Goal: Task Accomplishment & Management: Manage account settings

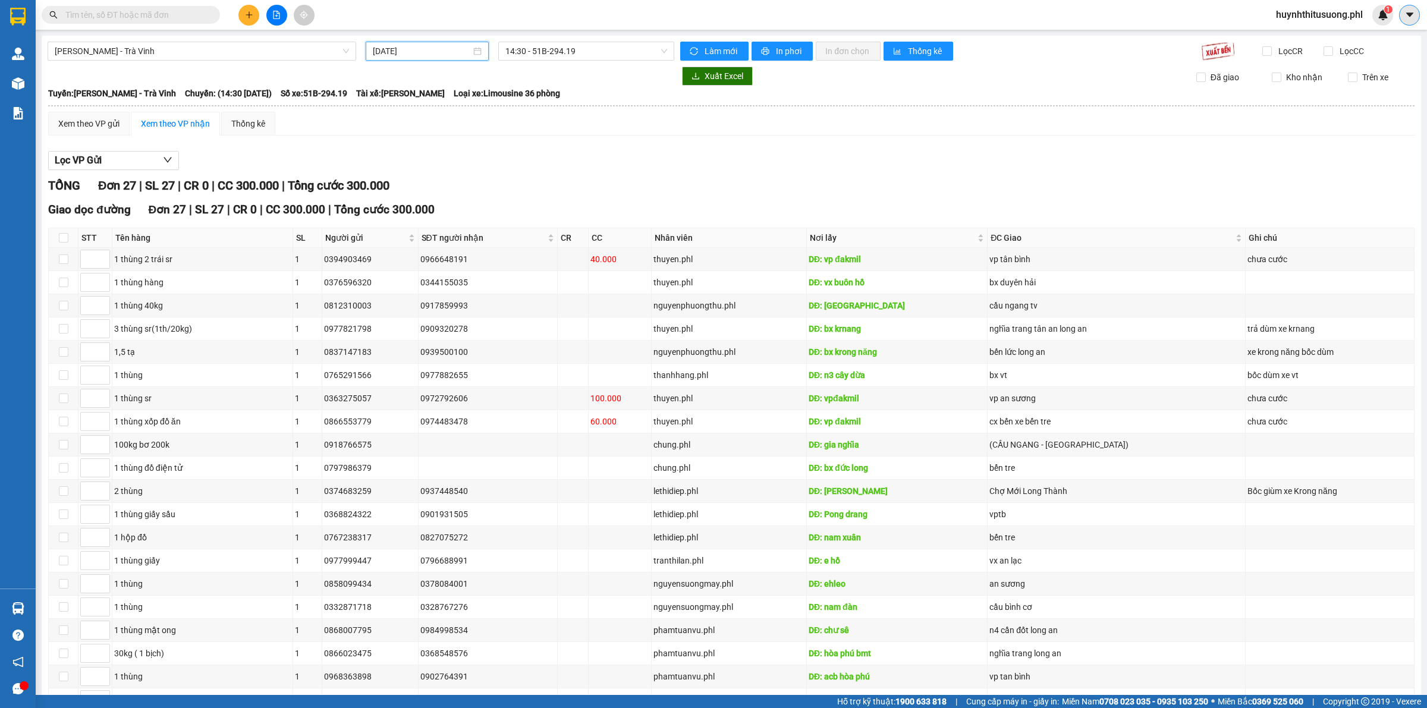
click at [1412, 11] on icon "caret-down" at bounding box center [1409, 15] width 11 height 11
click at [1334, 18] on span "huynhthitusuong.phl" at bounding box center [1319, 14] width 106 height 15
click at [1306, 40] on span "Đăng xuất" at bounding box center [1323, 36] width 83 height 13
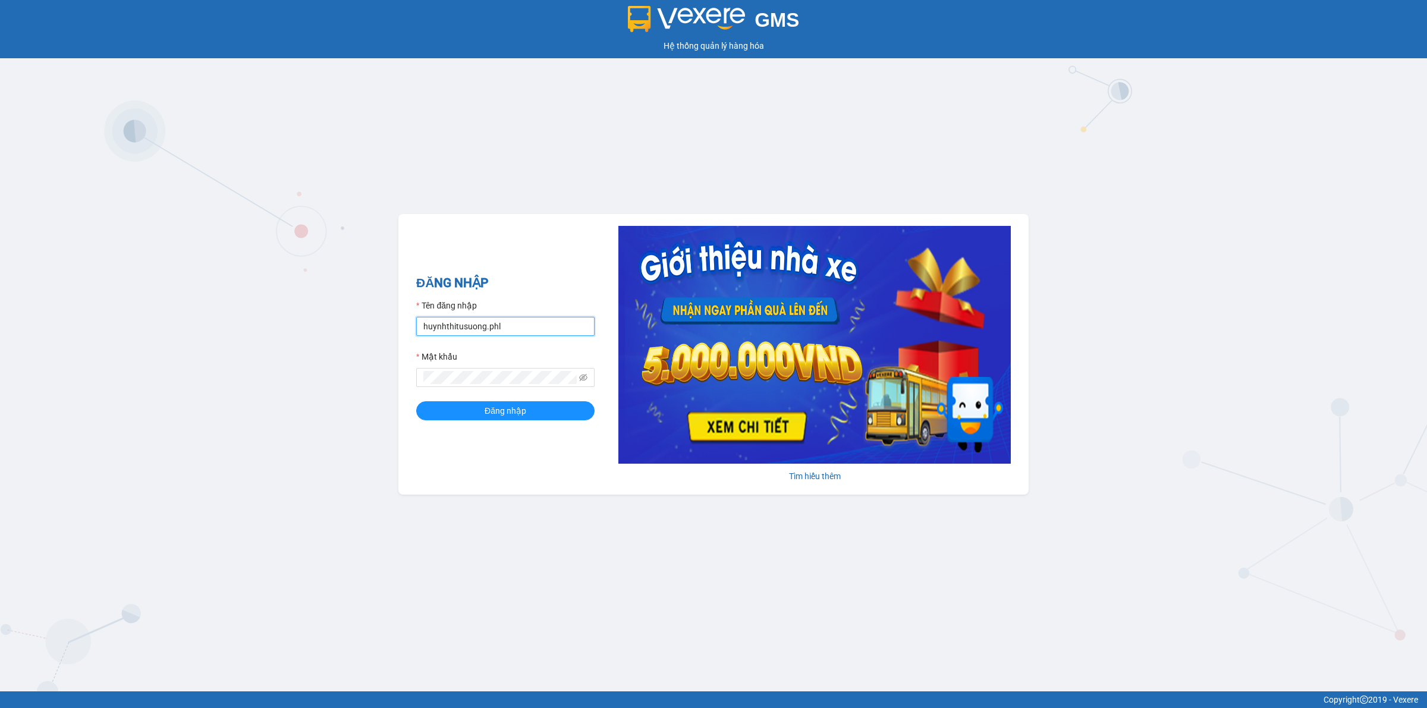
click at [526, 330] on input "huynhthitusuong.phl" at bounding box center [505, 326] width 178 height 19
type input "trucphuong.phl"
click at [474, 415] on button "Đăng nhập" at bounding box center [505, 410] width 178 height 19
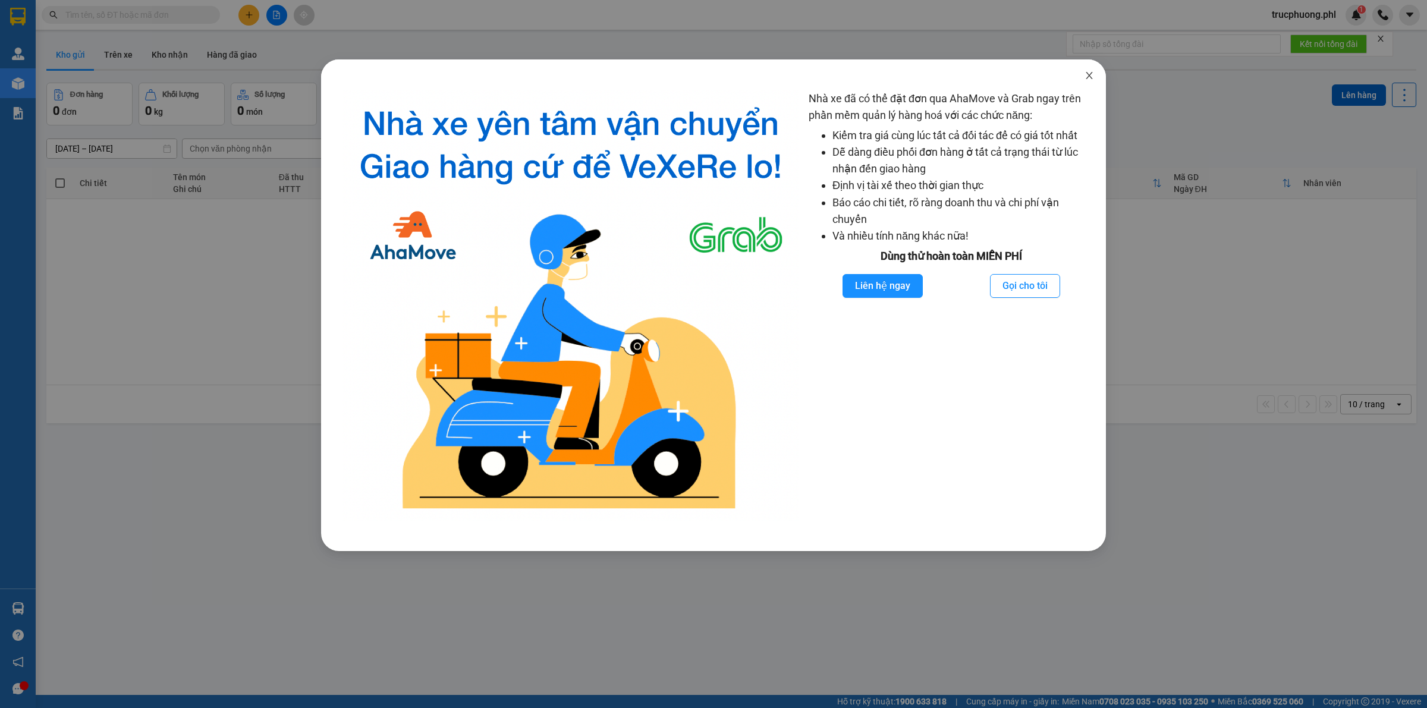
click at [1089, 75] on icon "close" at bounding box center [1089, 75] width 7 height 7
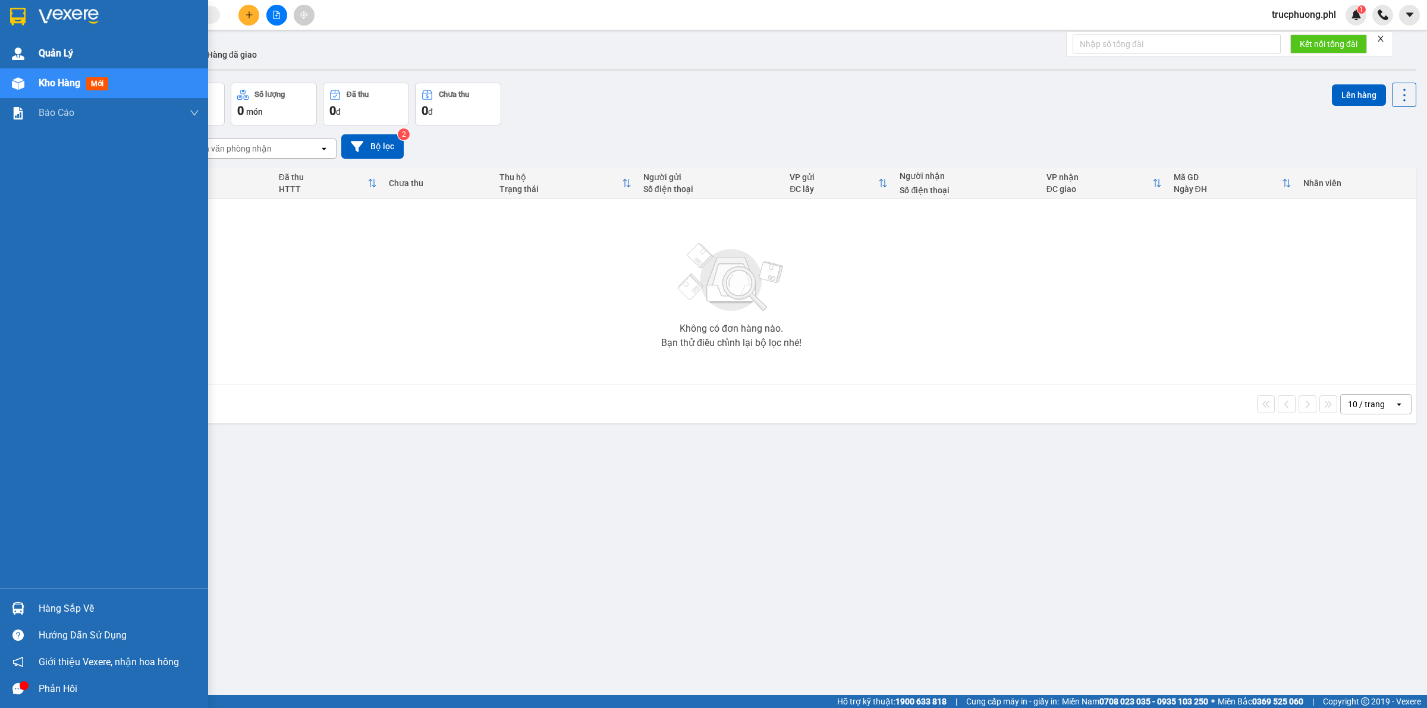
click at [31, 51] on div "Quản Lý" at bounding box center [104, 54] width 208 height 30
click at [25, 48] on div at bounding box center [18, 53] width 21 height 21
click at [94, 58] on div "Quản Lý" at bounding box center [119, 54] width 161 height 30
click at [16, 54] on img at bounding box center [18, 54] width 12 height 12
click at [45, 59] on span "Quản Lý" at bounding box center [56, 53] width 34 height 15
